Goal: Check status: Check status

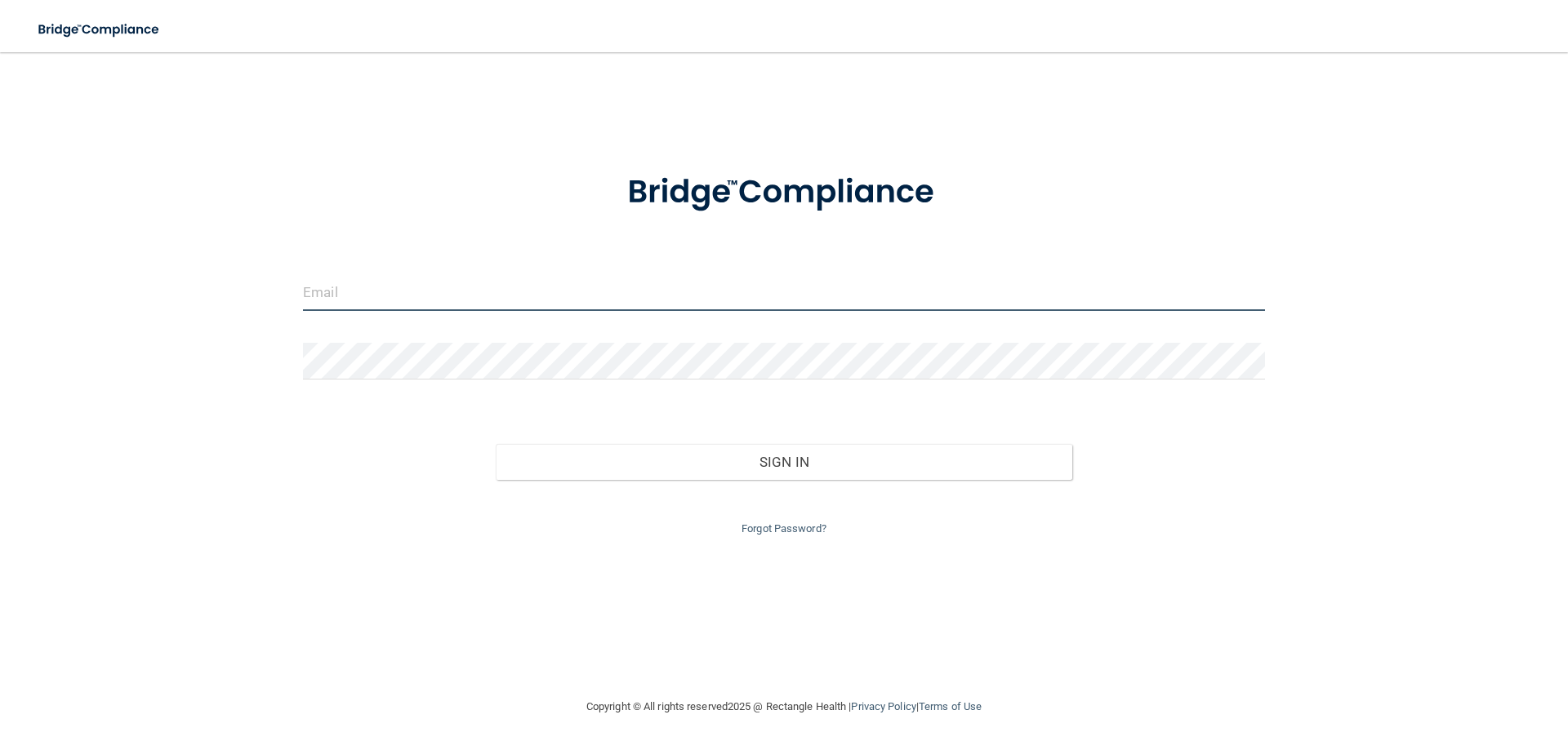
click at [358, 293] on input "email" at bounding box center [784, 293] width 963 height 37
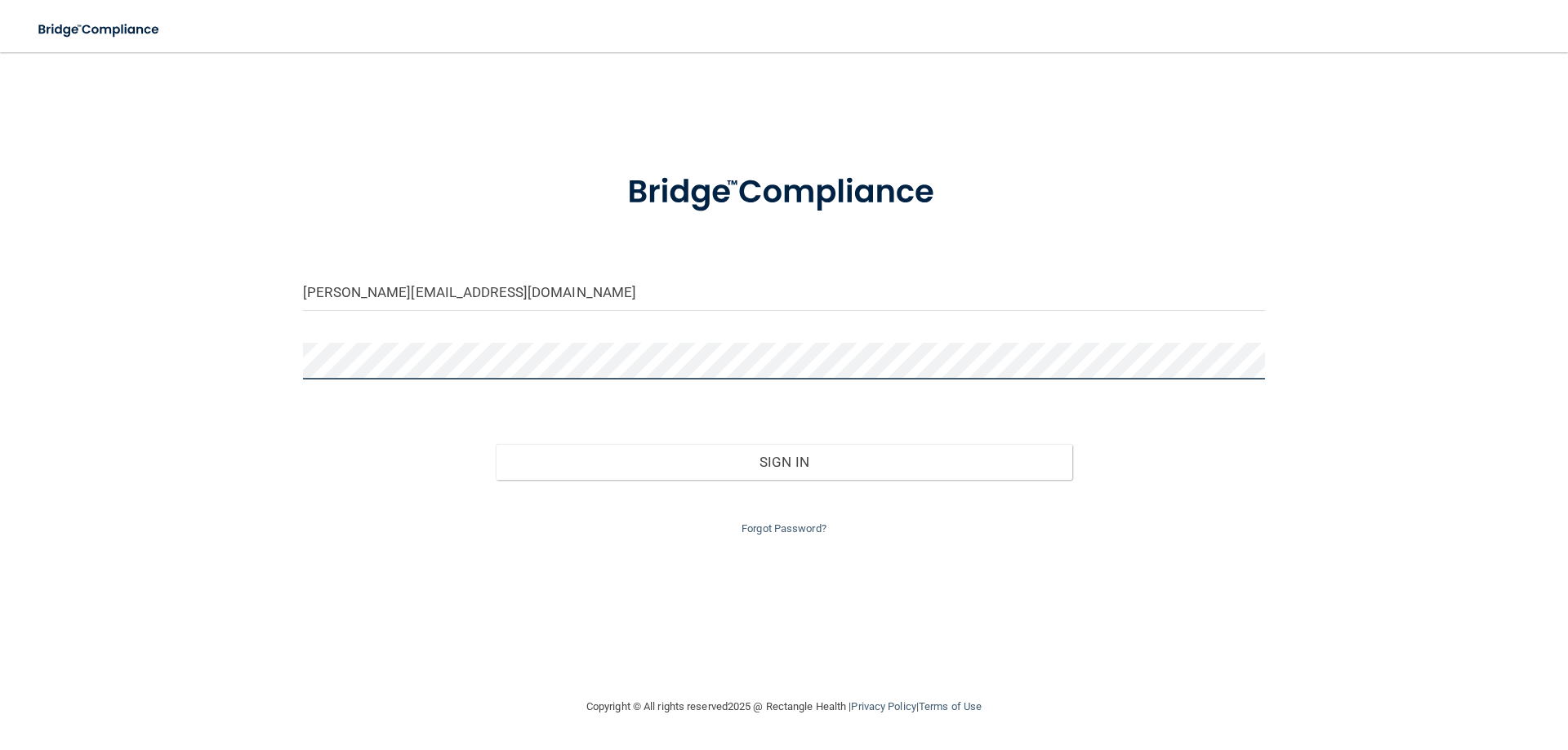
click at [496, 444] on button "Sign In" at bounding box center [785, 462] width 578 height 36
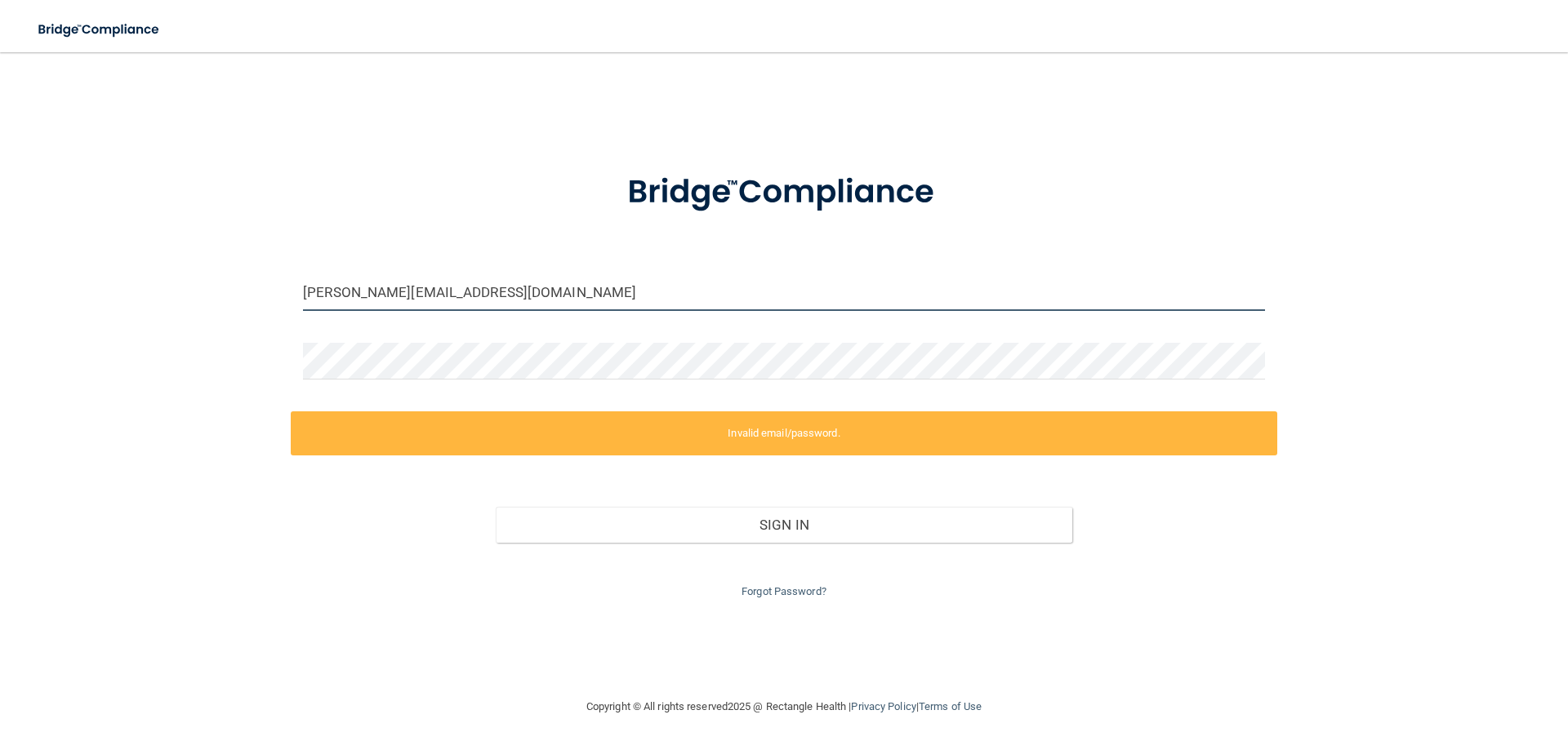
click at [307, 293] on input "[PERSON_NAME][EMAIL_ADDRESS][DOMAIN_NAME]" at bounding box center [784, 293] width 963 height 37
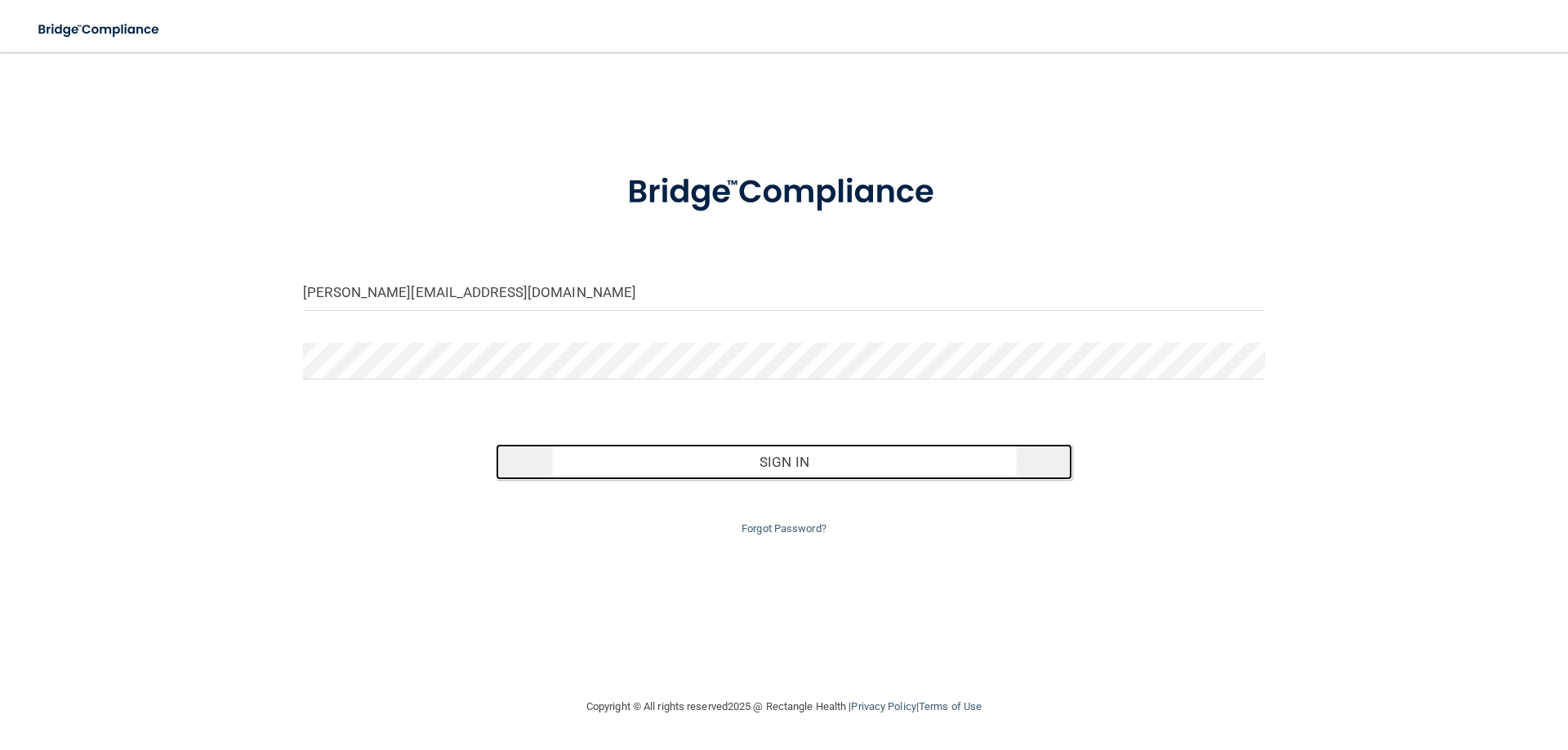
click at [799, 459] on button "Sign In" at bounding box center [785, 462] width 578 height 36
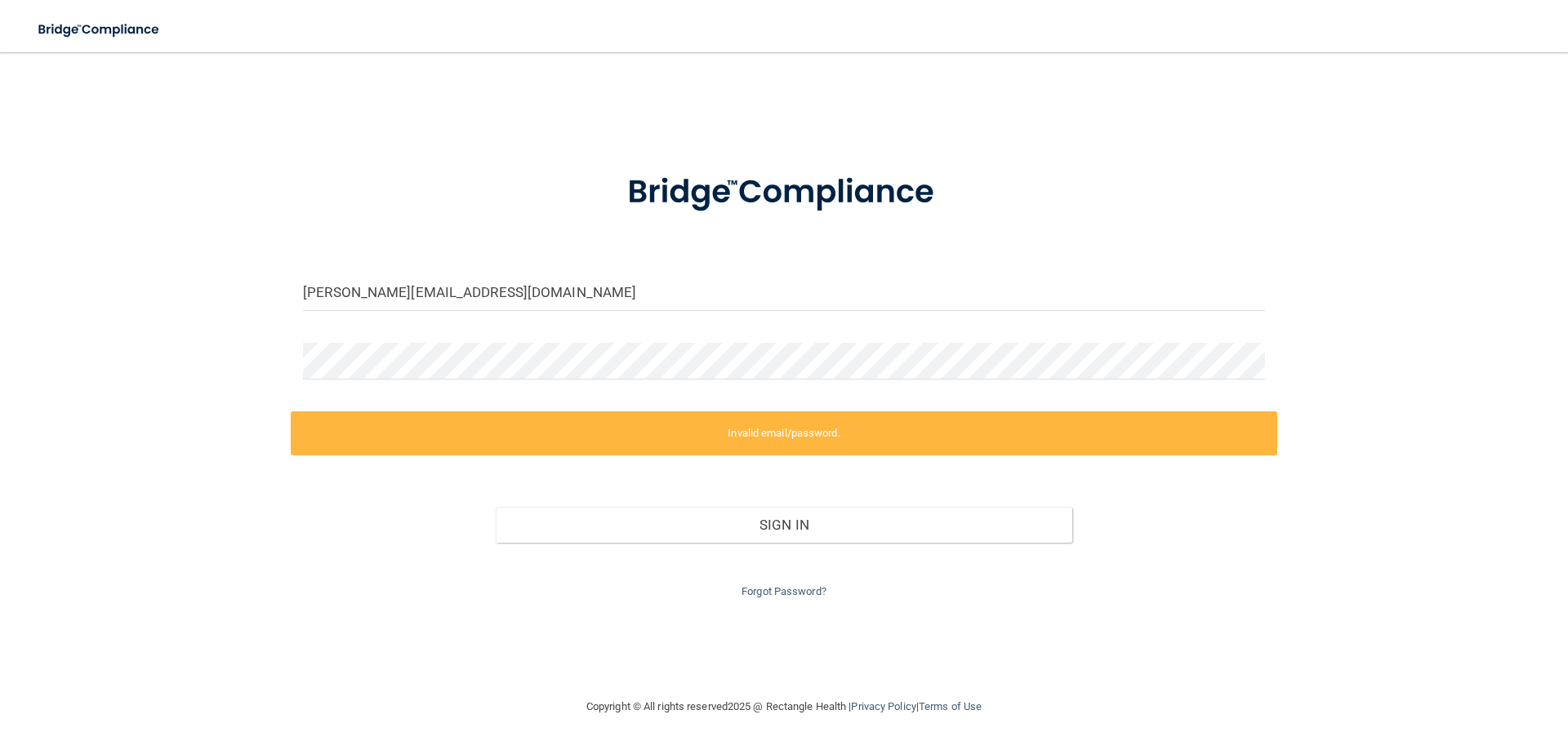
click at [388, 378] on div at bounding box center [784, 367] width 986 height 49
drag, startPoint x: 301, startPoint y: 357, endPoint x: 256, endPoint y: 332, distance: 51.5
click at [256, 332] on div "[PERSON_NAME][EMAIL_ADDRESS][DOMAIN_NAME] Invalid email/password. You don't hav…" at bounding box center [784, 374] width 1503 height 612
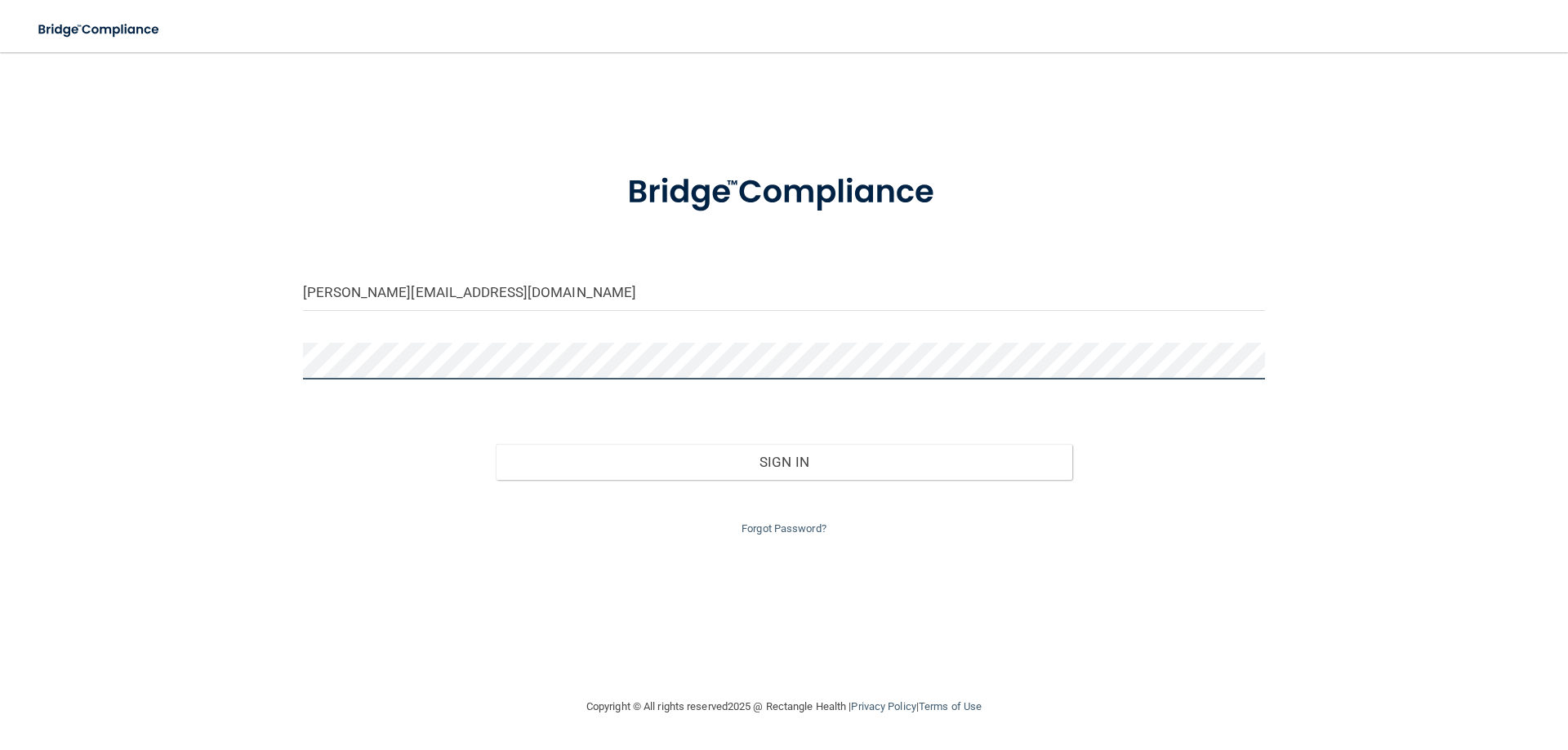
click at [496, 444] on button "Sign In" at bounding box center [785, 462] width 578 height 36
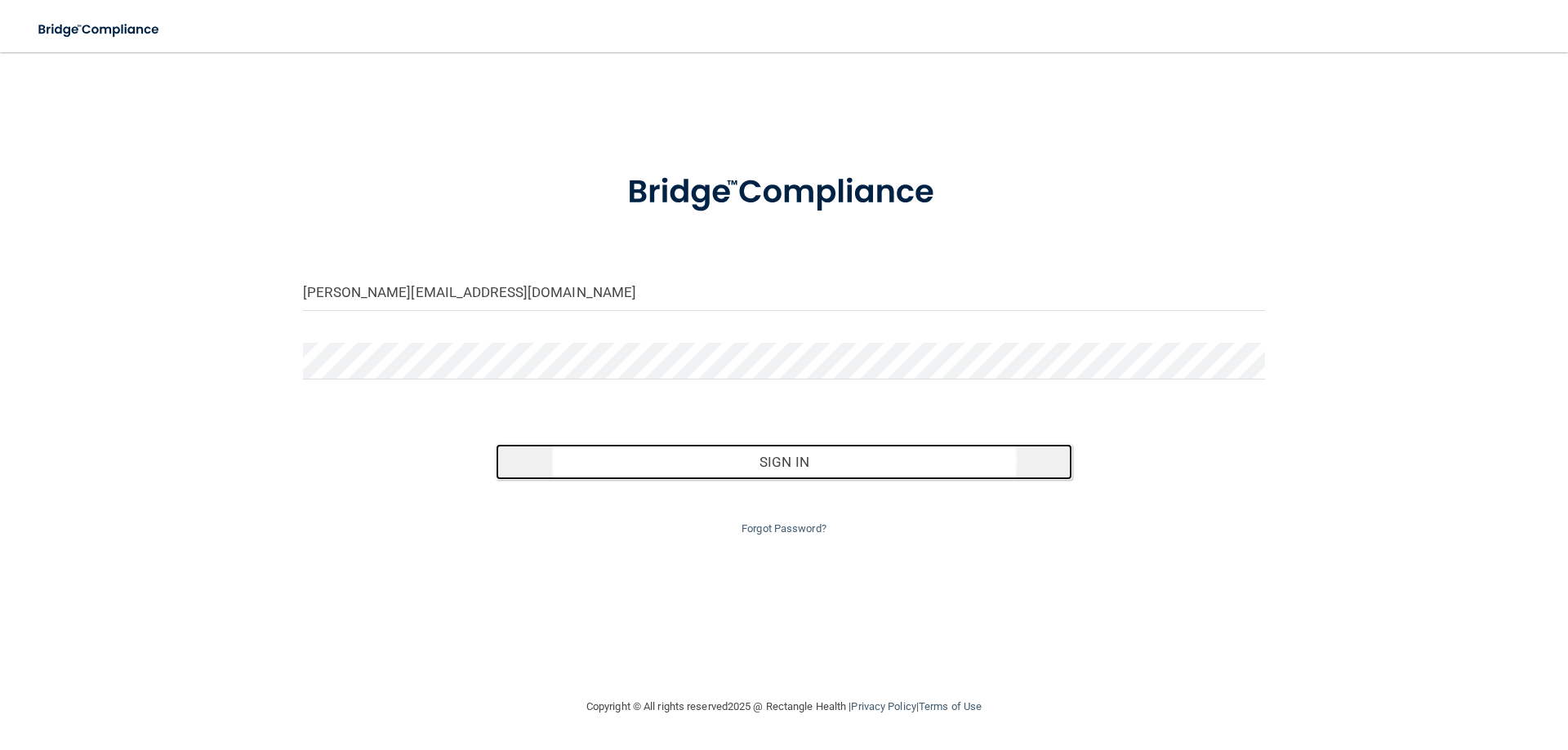
click at [784, 456] on button "Sign In" at bounding box center [785, 462] width 578 height 36
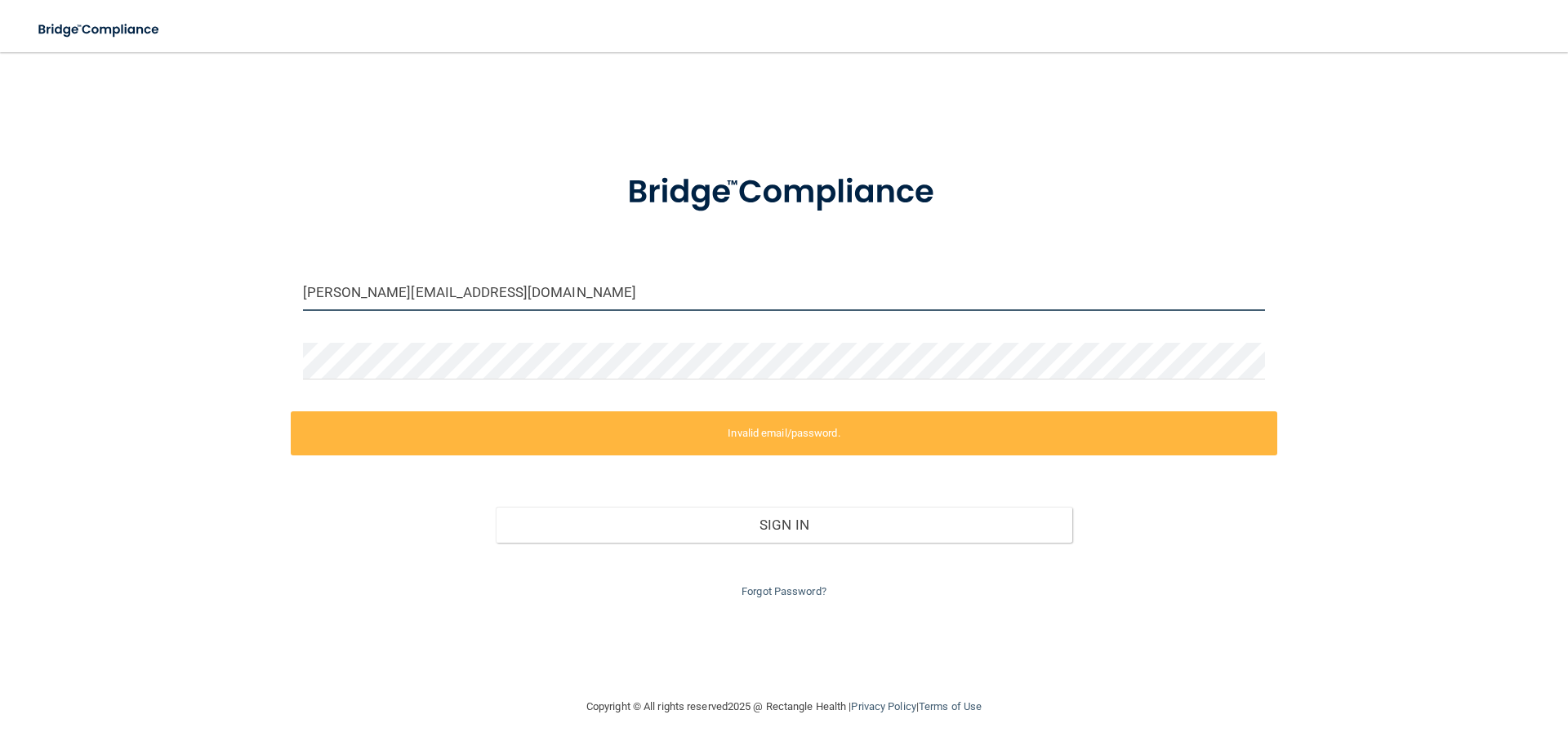
click at [303, 293] on input "[PERSON_NAME][EMAIL_ADDRESS][DOMAIN_NAME]" at bounding box center [784, 293] width 963 height 37
type input "[PERSON_NAME][EMAIL_ADDRESS][DOMAIN_NAME]"
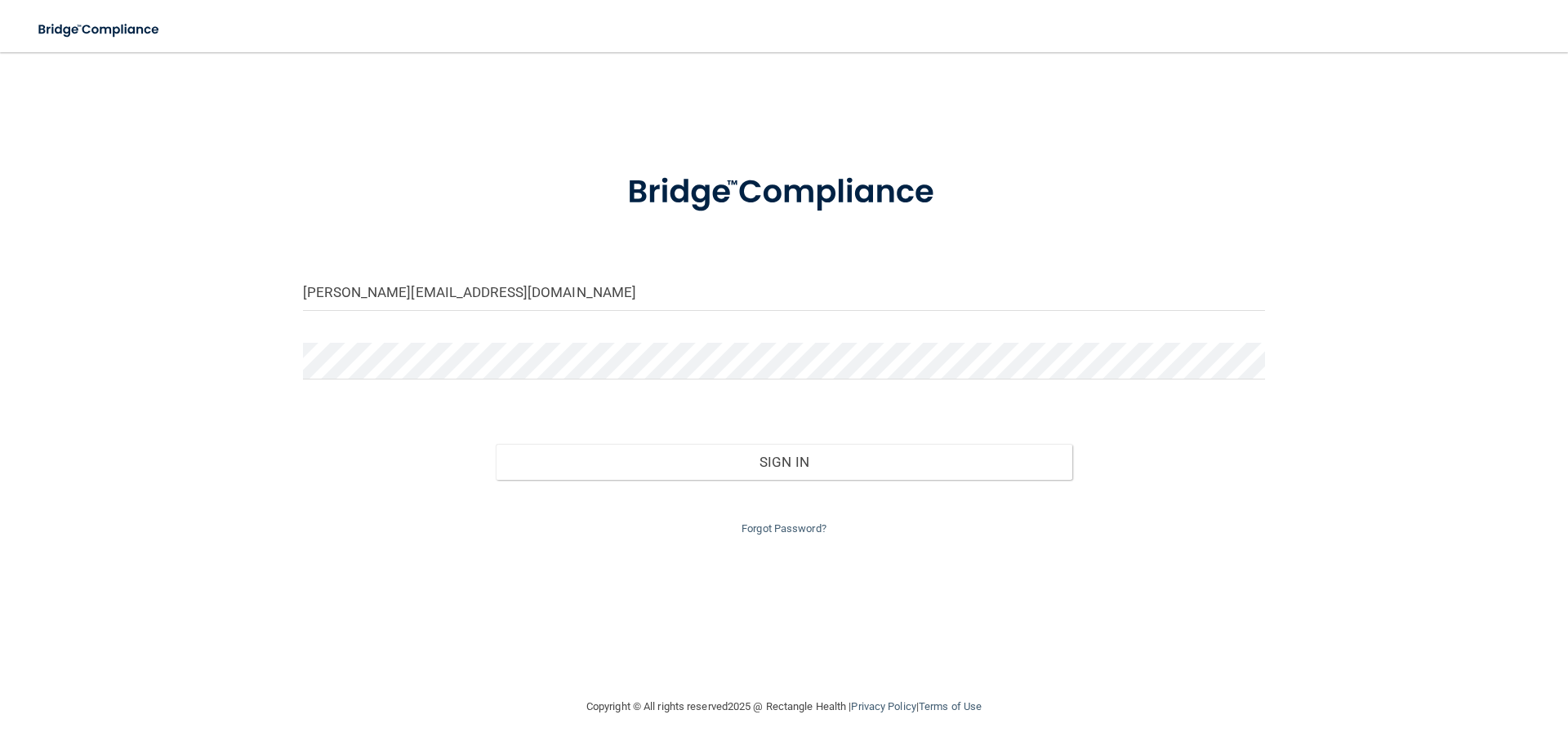
click at [301, 353] on div at bounding box center [784, 367] width 986 height 49
click at [496, 444] on button "Sign In" at bounding box center [785, 462] width 578 height 36
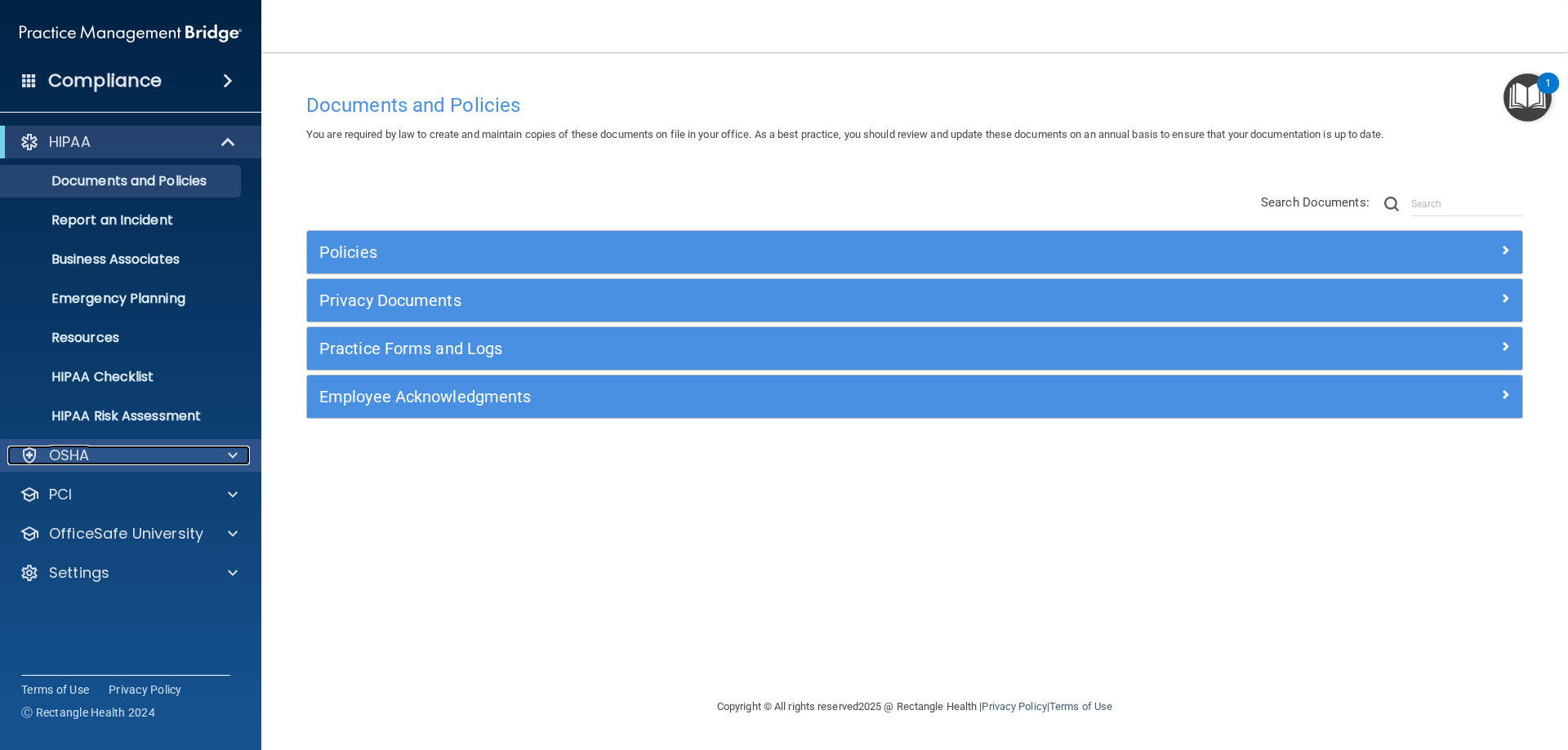
click at [232, 446] on span at bounding box center [233, 455] width 10 height 20
click at [232, 444] on div "OSHA" at bounding box center [131, 455] width 262 height 33
click at [232, 457] on span at bounding box center [233, 455] width 10 height 20
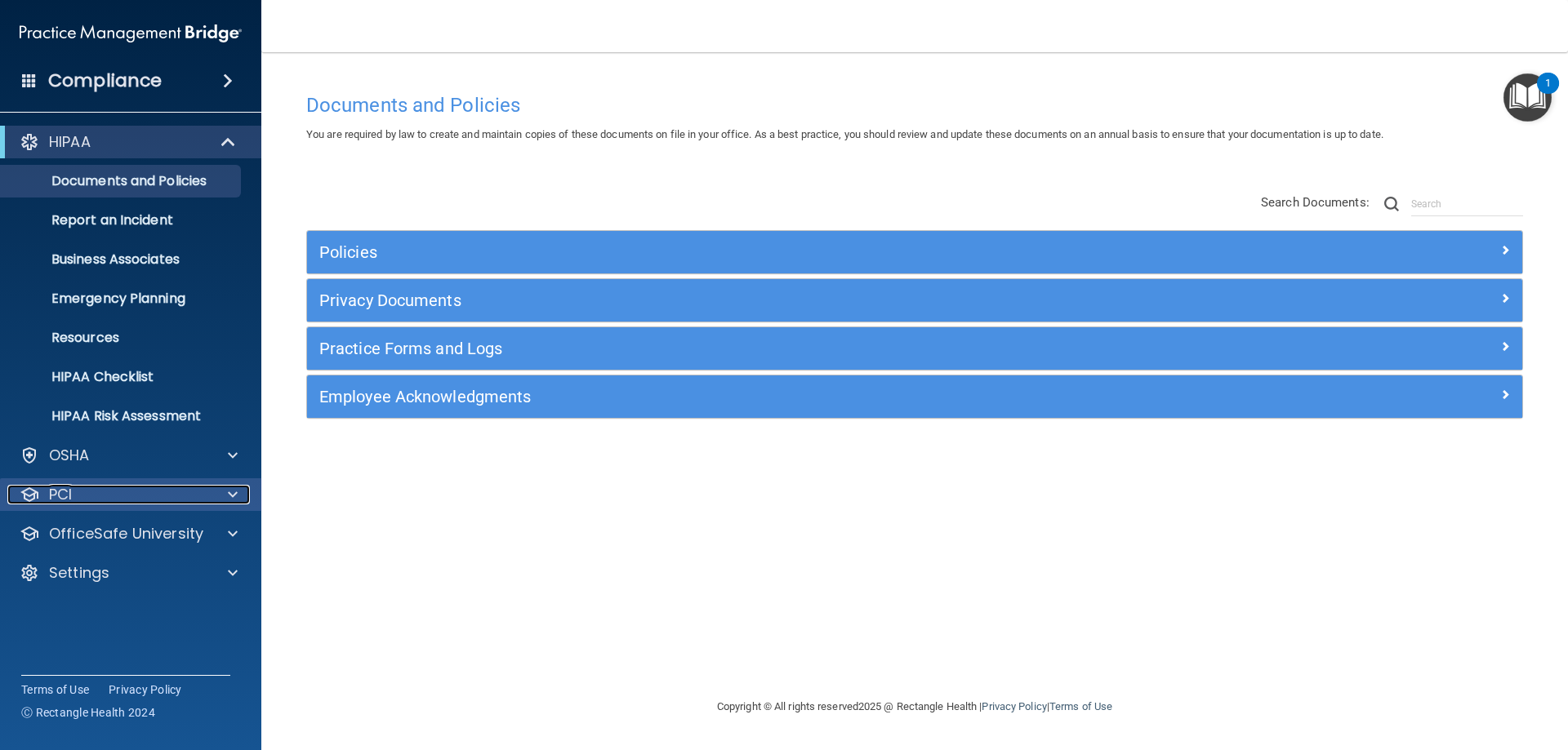
click at [234, 495] on span at bounding box center [233, 495] width 10 height 20
click at [230, 540] on span at bounding box center [233, 534] width 10 height 20
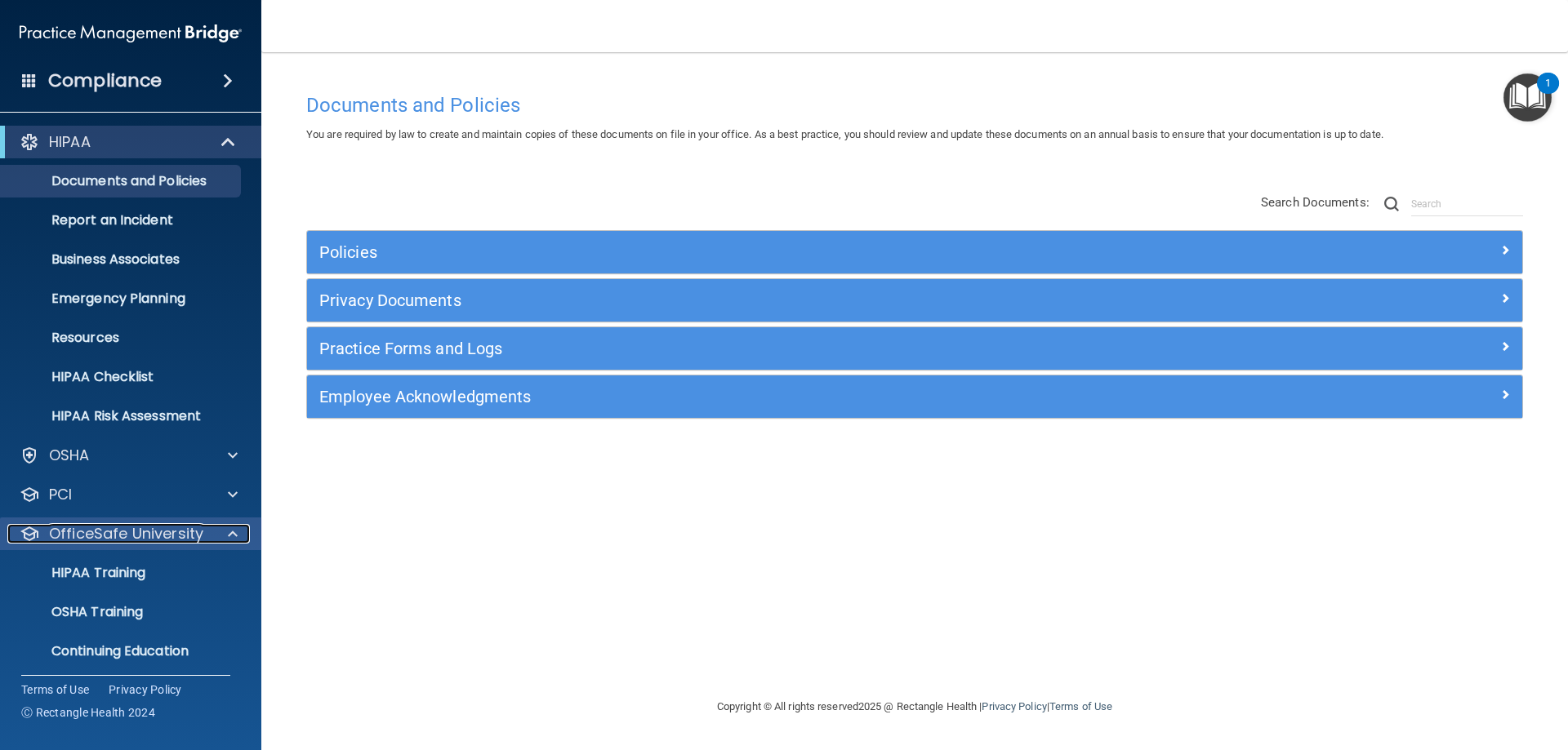
click at [231, 533] on span at bounding box center [233, 534] width 10 height 20
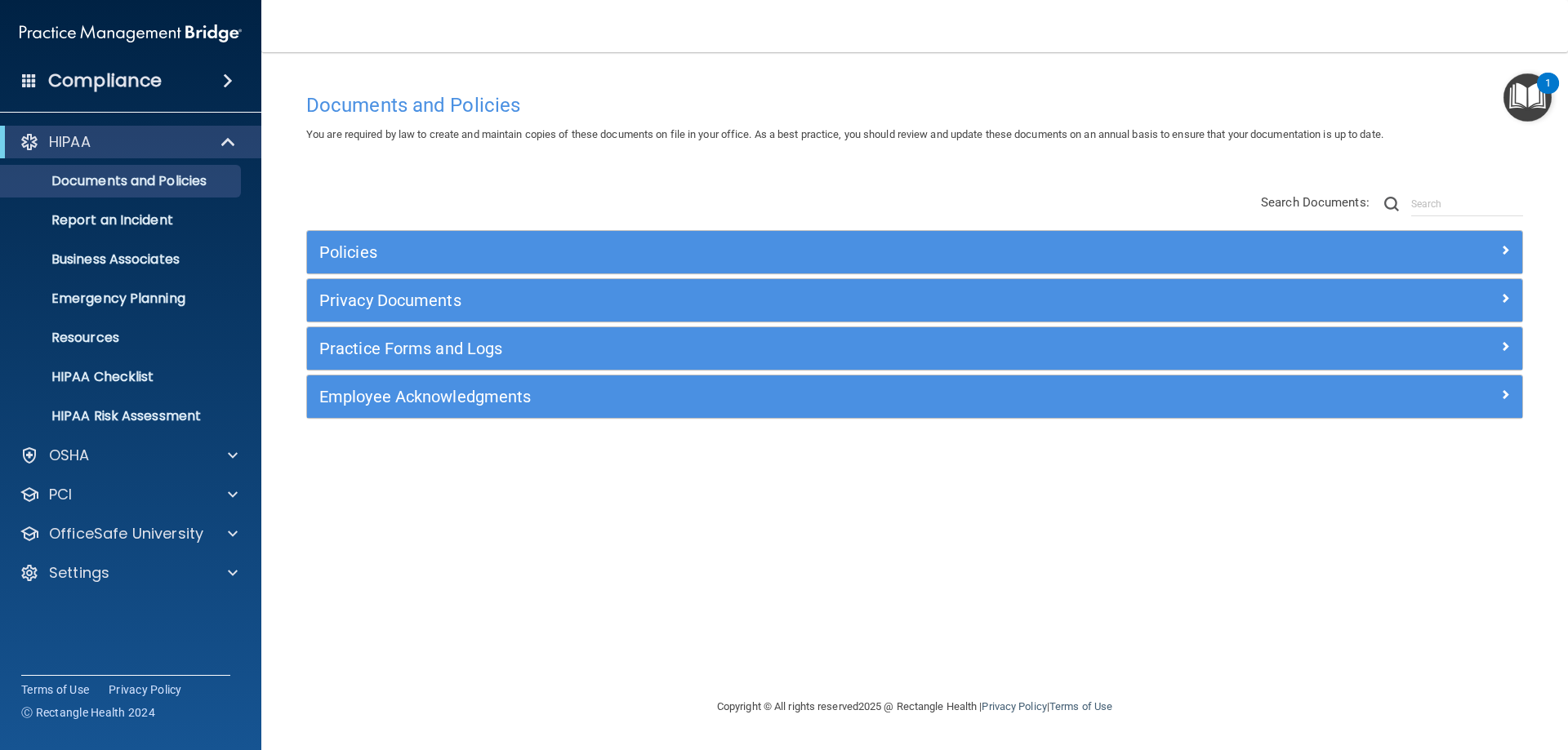
click at [111, 591] on div "HIPAA Documents and Policies Report an Incident Business Associates Emergency P…" at bounding box center [131, 360] width 262 height 483
click at [121, 579] on div "Settings" at bounding box center [108, 573] width 202 height 20
click at [95, 616] on p "My Account" at bounding box center [122, 612] width 223 height 16
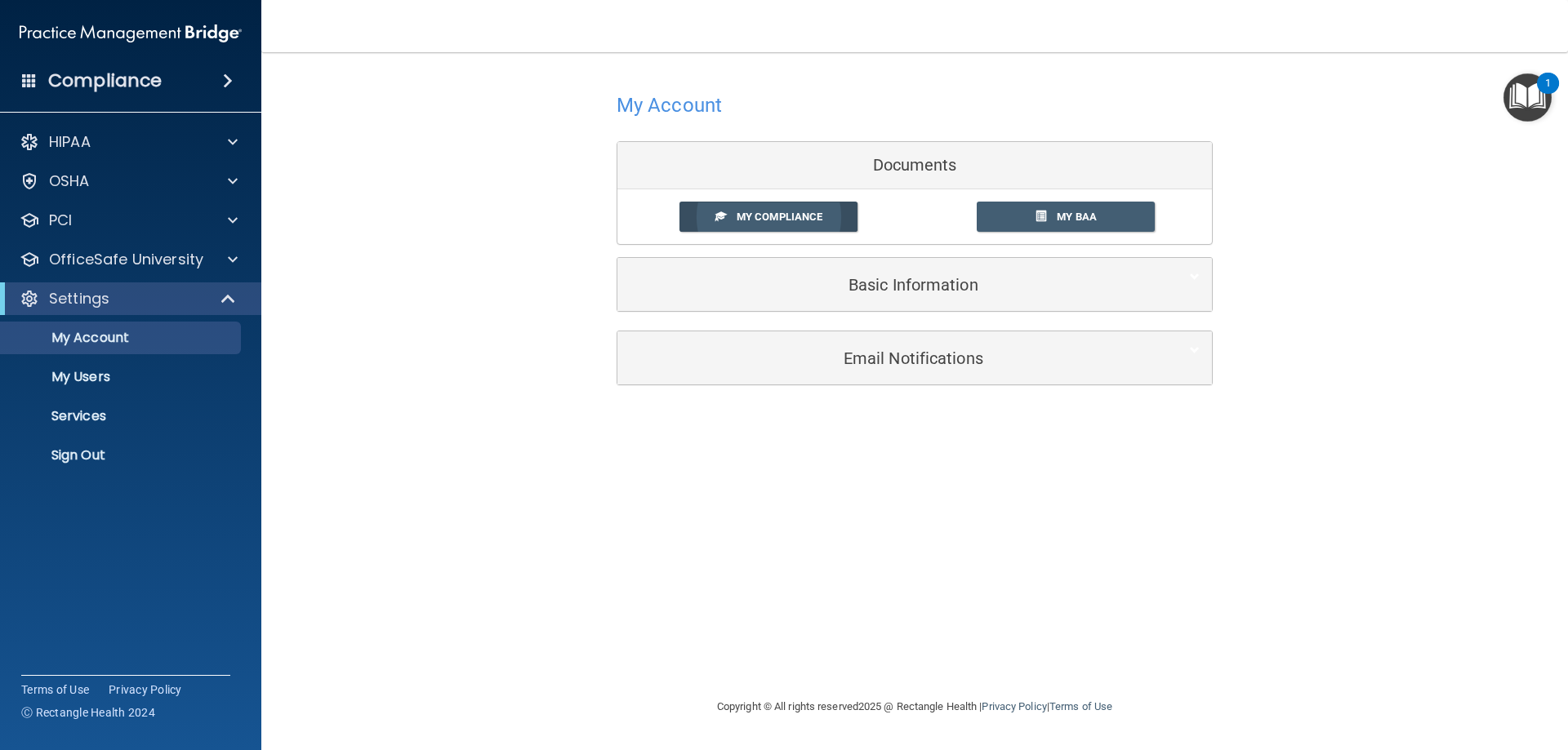
click at [768, 212] on span "My Compliance" at bounding box center [779, 216] width 85 height 12
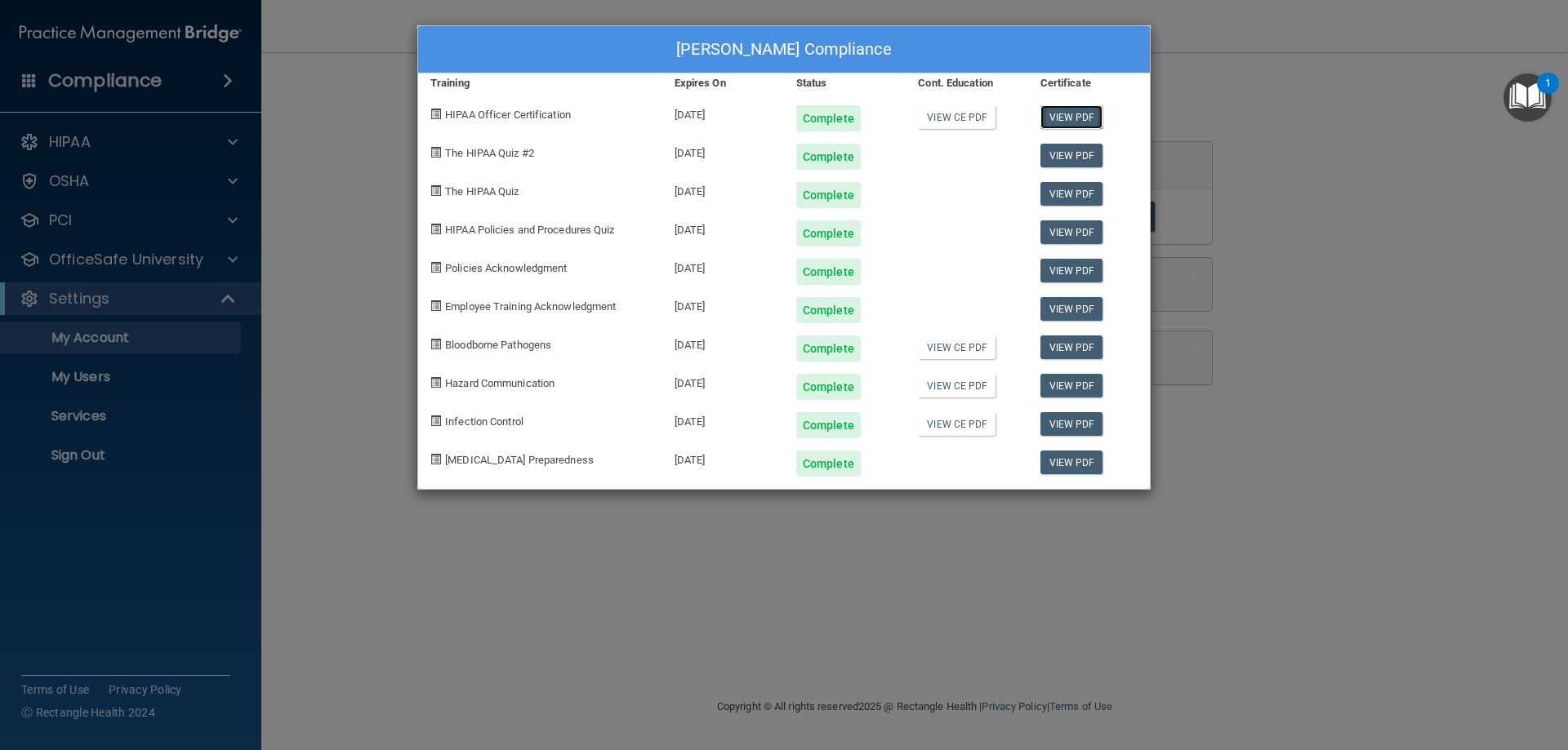
click at [1076, 113] on link "View PDF" at bounding box center [1072, 117] width 63 height 24
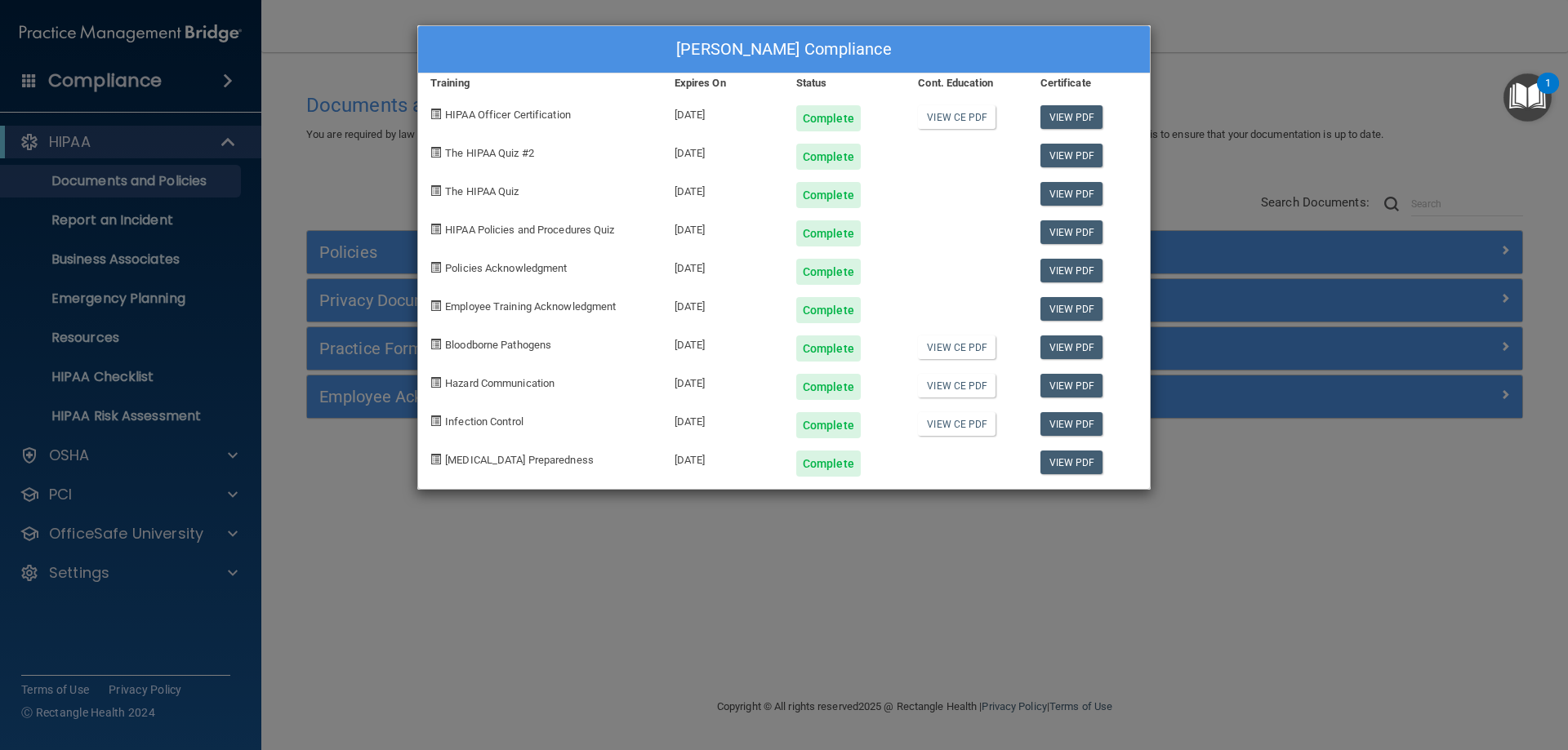
click at [1248, 94] on div "[PERSON_NAME] Compliance Training Expires On Status Cont. Education Certificate…" at bounding box center [784, 375] width 1568 height 750
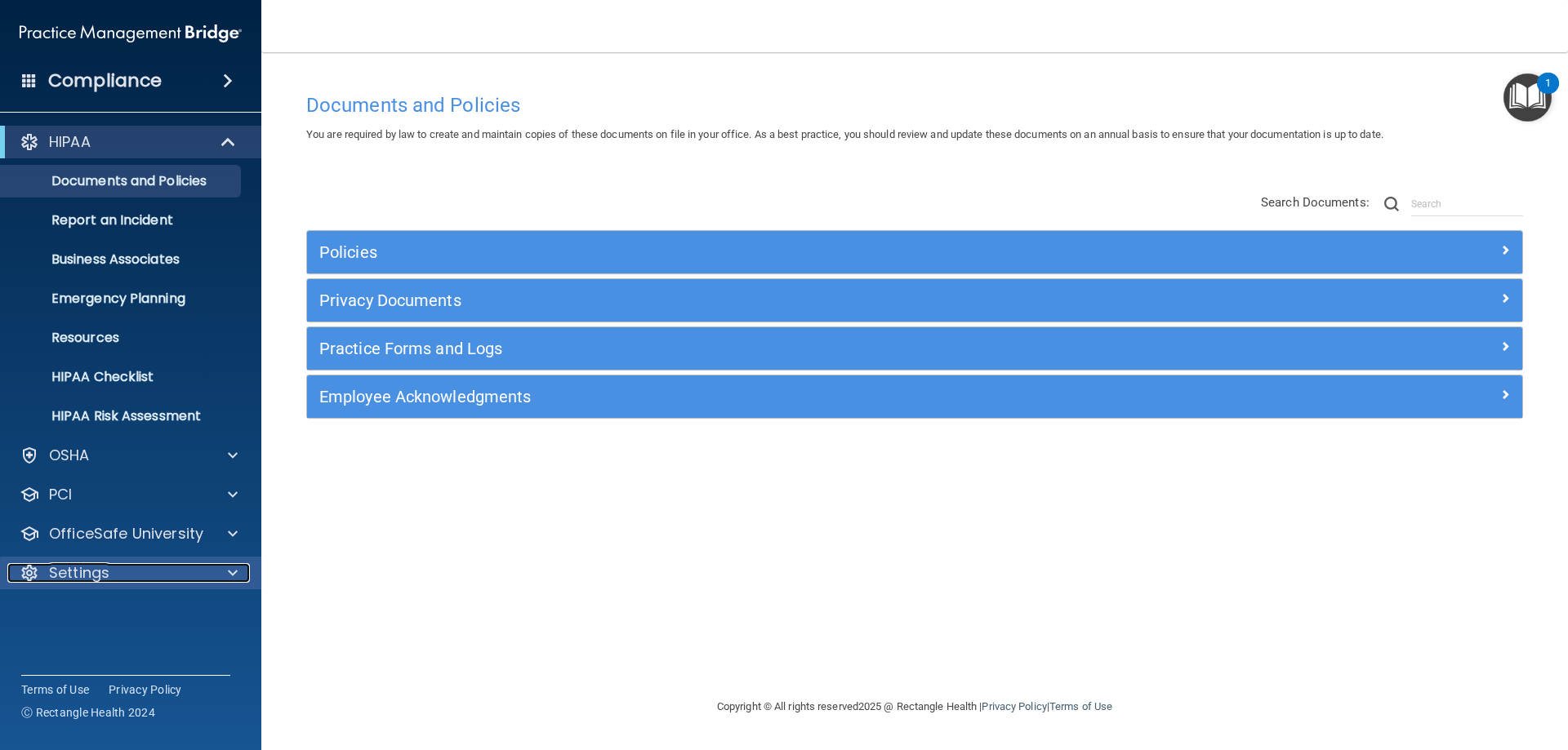
click at [93, 572] on p "Settings" at bounding box center [78, 573] width 61 height 20
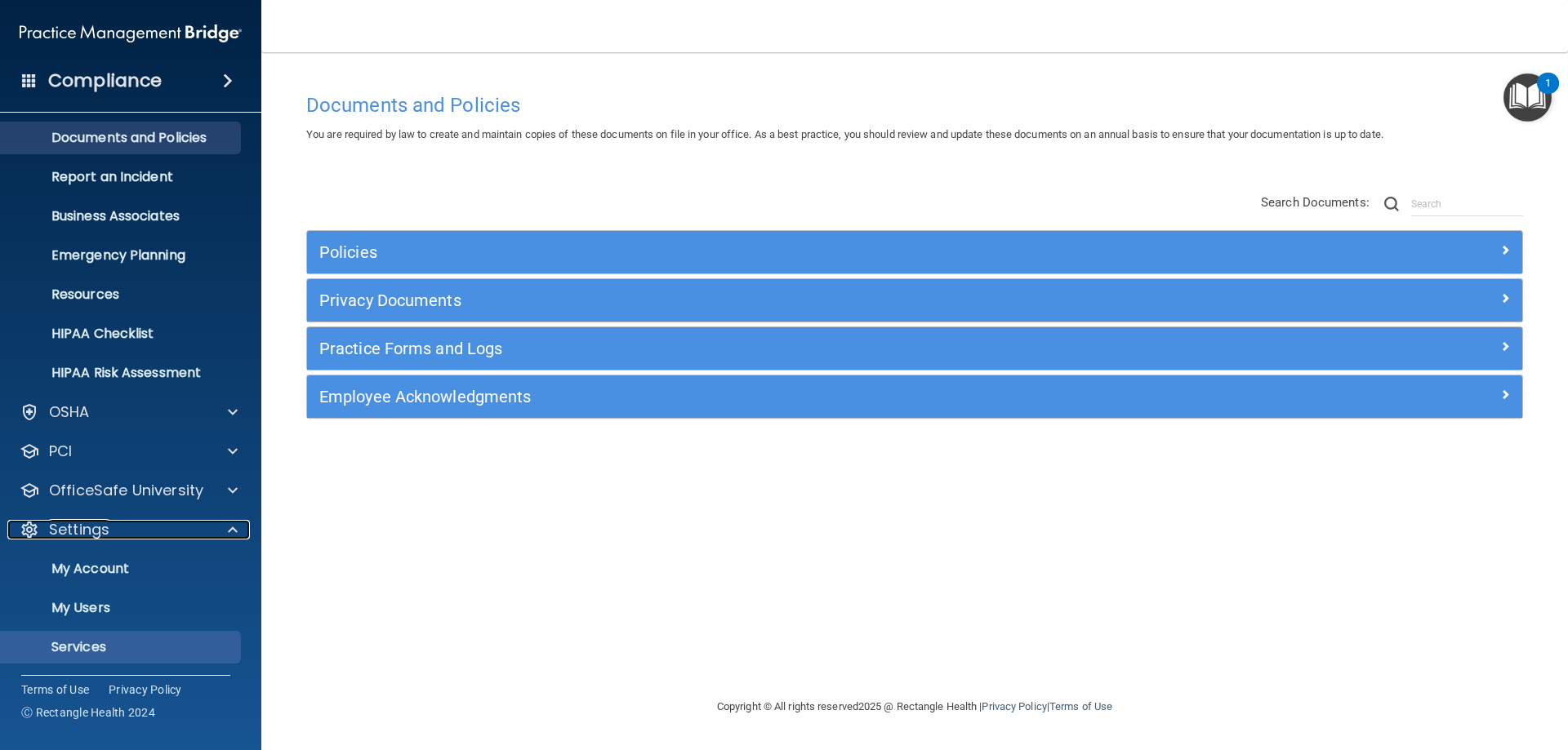
scroll to position [84, 0]
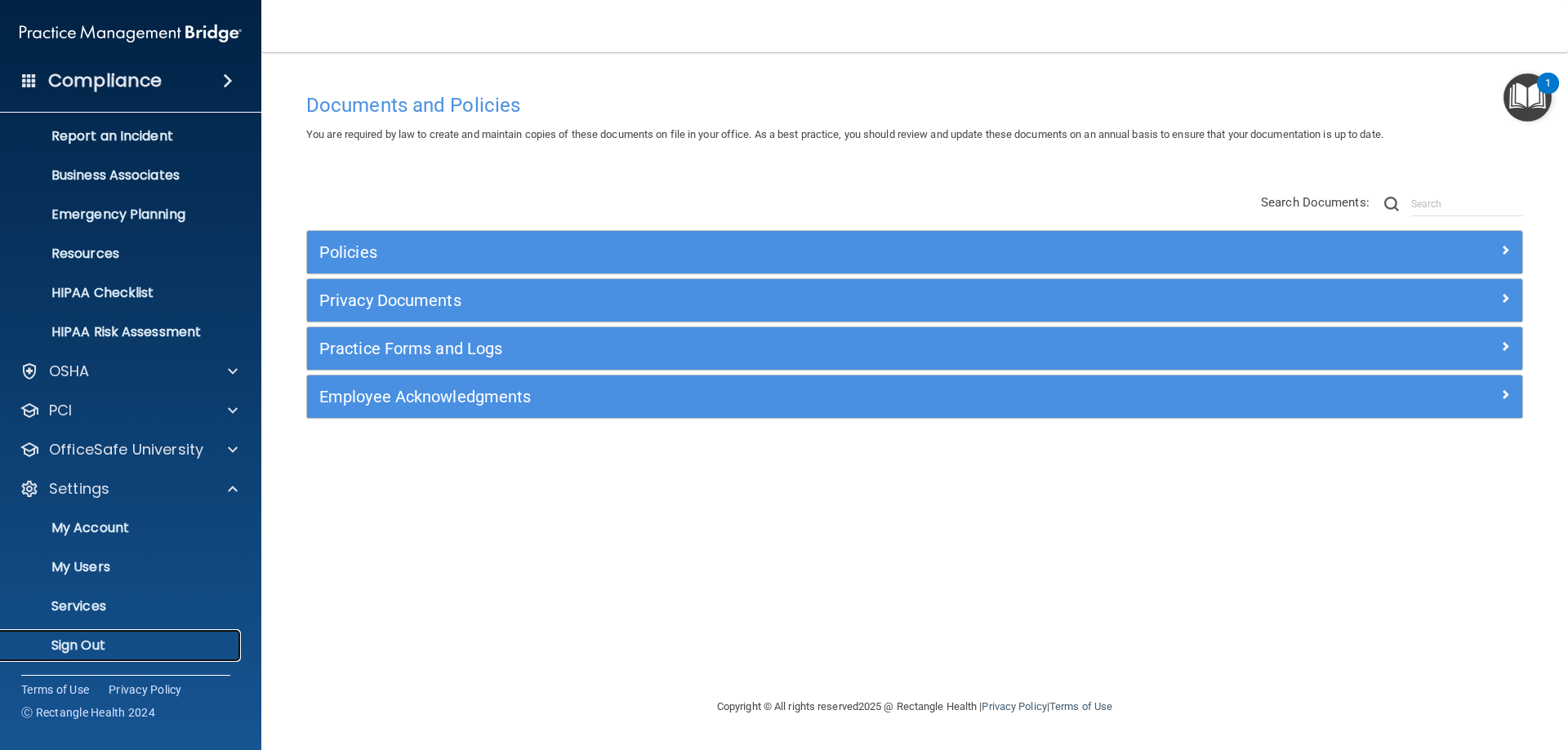
click at [82, 639] on p "Sign Out" at bounding box center [122, 646] width 223 height 16
